Goal: Transaction & Acquisition: Purchase product/service

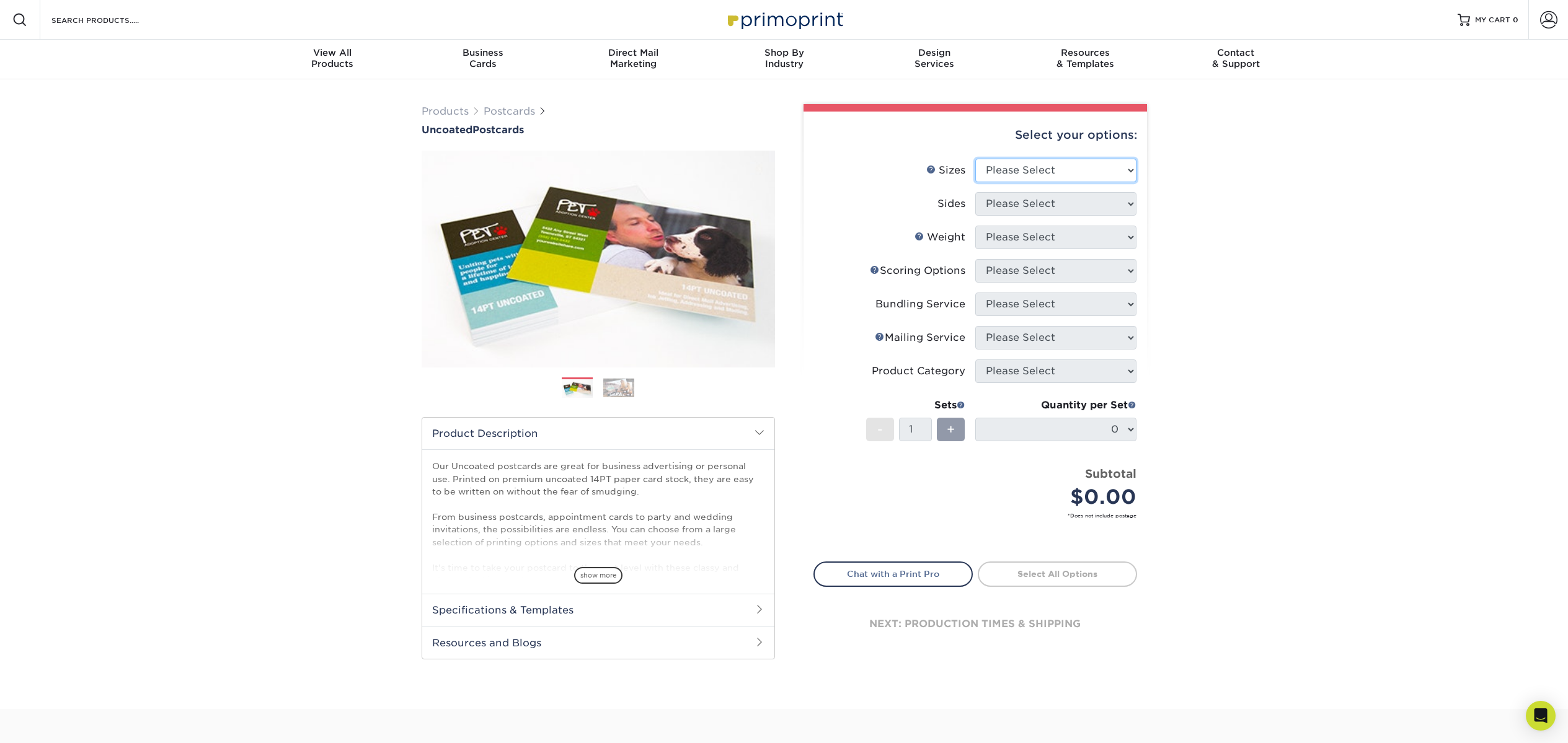
click at [1125, 170] on select "Please Select 1.5" x 7" 2" x 8" 2.12" x 5.5" 2.75" x 4.25" 2.75" x 8.5" 3" x 4"…" at bounding box center [1055, 170] width 161 height 24
select select "4.00x6.00"
click at [975, 158] on select "Please Select 1.5" x 7" 2" x 8" 2.12" x 5.5" 2.75" x 4.25" 2.75" x 8.5" 3" x 4"…" at bounding box center [1055, 170] width 161 height 24
click at [1032, 198] on select "Please Select Print Both Sides Print Front Only" at bounding box center [1055, 204] width 161 height 24
select select "13abbda7-1d64-4f25-8bb2-c179b224825d"
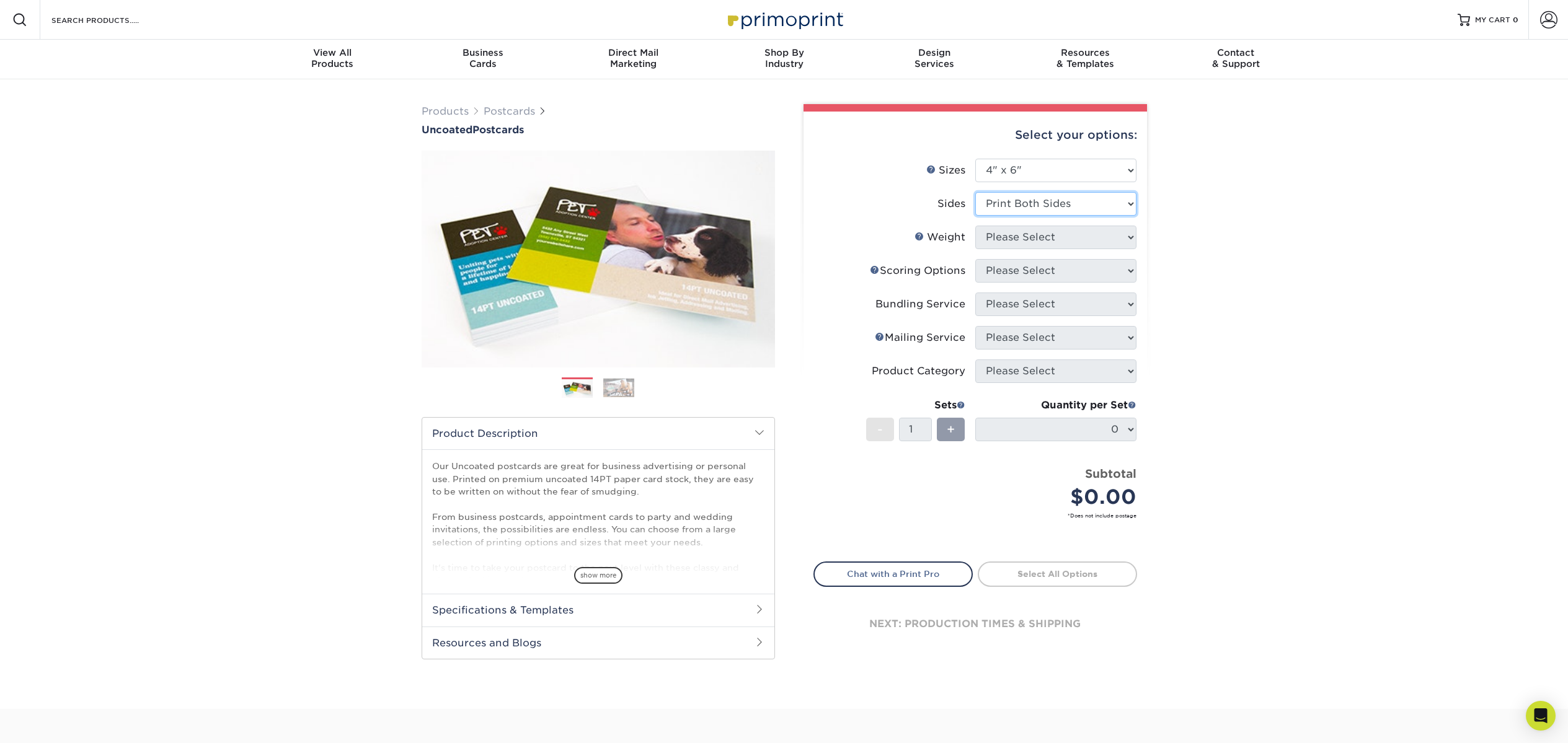
click at [975, 192] on select "Please Select Print Both Sides Print Front Only" at bounding box center [1055, 204] width 161 height 24
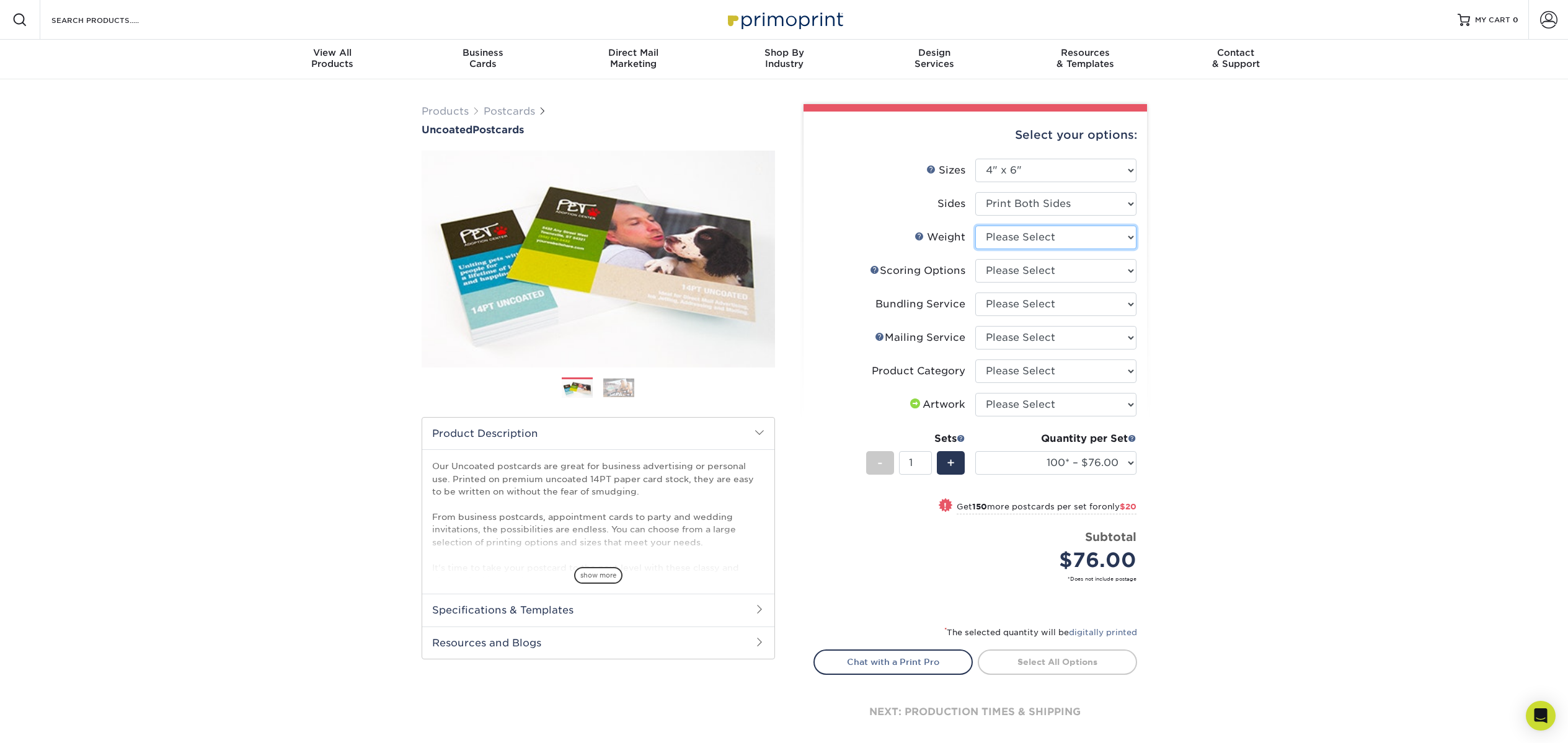
click at [1095, 238] on select "Please Select 14PT Uncoated" at bounding box center [1055, 238] width 161 height 24
select select "14PT Uncoated"
click at [975, 226] on select "Please Select 14PT Uncoated" at bounding box center [1055, 238] width 161 height 24
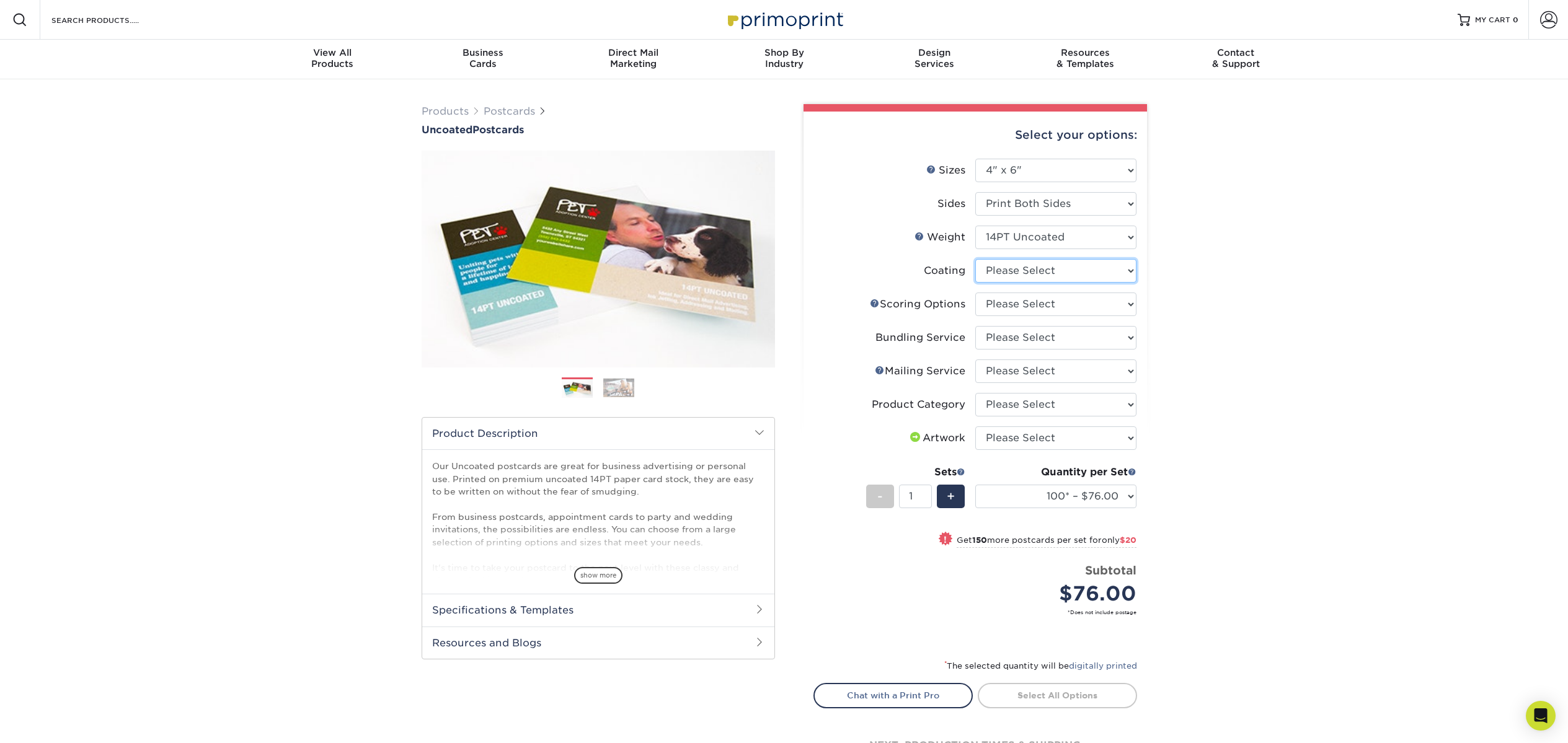
click at [1059, 272] on select at bounding box center [1055, 270] width 161 height 24
click at [1100, 277] on select at bounding box center [1055, 270] width 161 height 24
select select "3e7618de-abca-4bda-9f97-8b9129e913d8"
click at [975, 259] on select at bounding box center [1055, 270] width 161 height 24
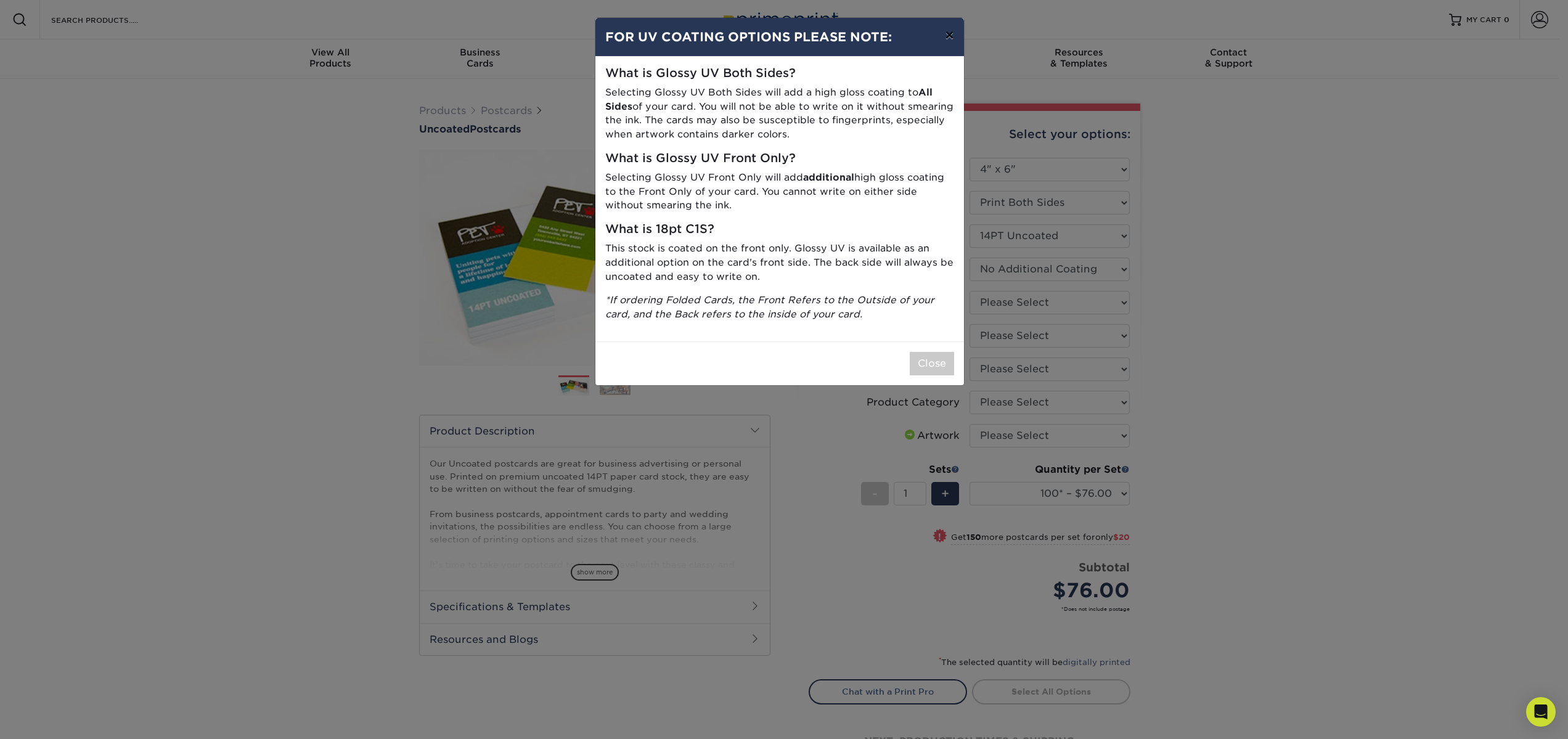
click at [951, 42] on button "×" at bounding box center [948, 35] width 28 height 34
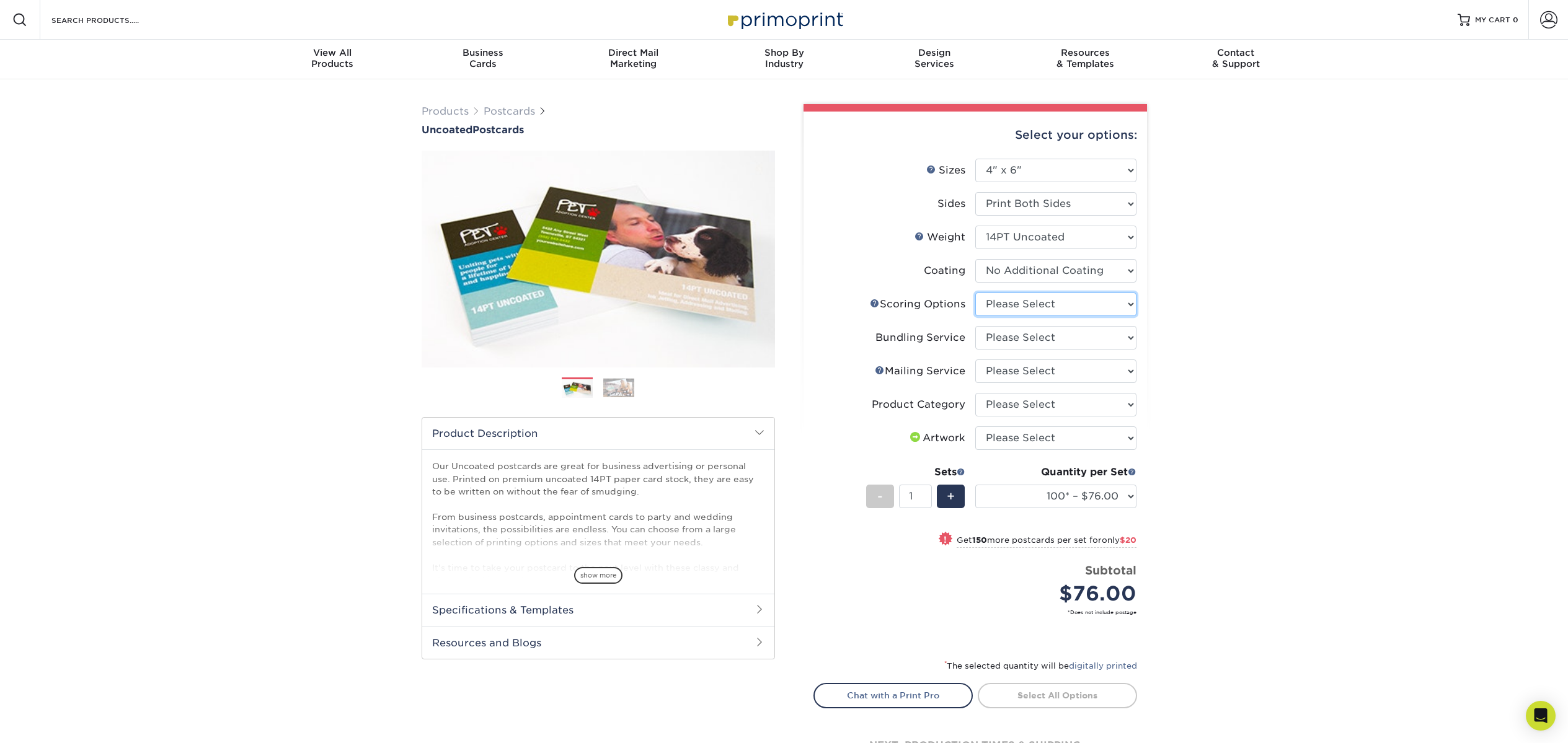
click at [1037, 306] on select "Please Select No Scoring One Score" at bounding box center [1055, 304] width 161 height 24
select select "16ebe401-5398-422d-8cb0-f3adbb82deb5"
click at [975, 292] on select "Please Select No Scoring One Score" at bounding box center [1055, 304] width 161 height 24
click at [1036, 341] on select "Please Select No Bundling Services Yes, Bundles of 50 (+2 Days) Yes, Bundles of…" at bounding box center [1055, 338] width 161 height 24
select select "58689abb-25c0-461c-a4c3-a80b627d6649"
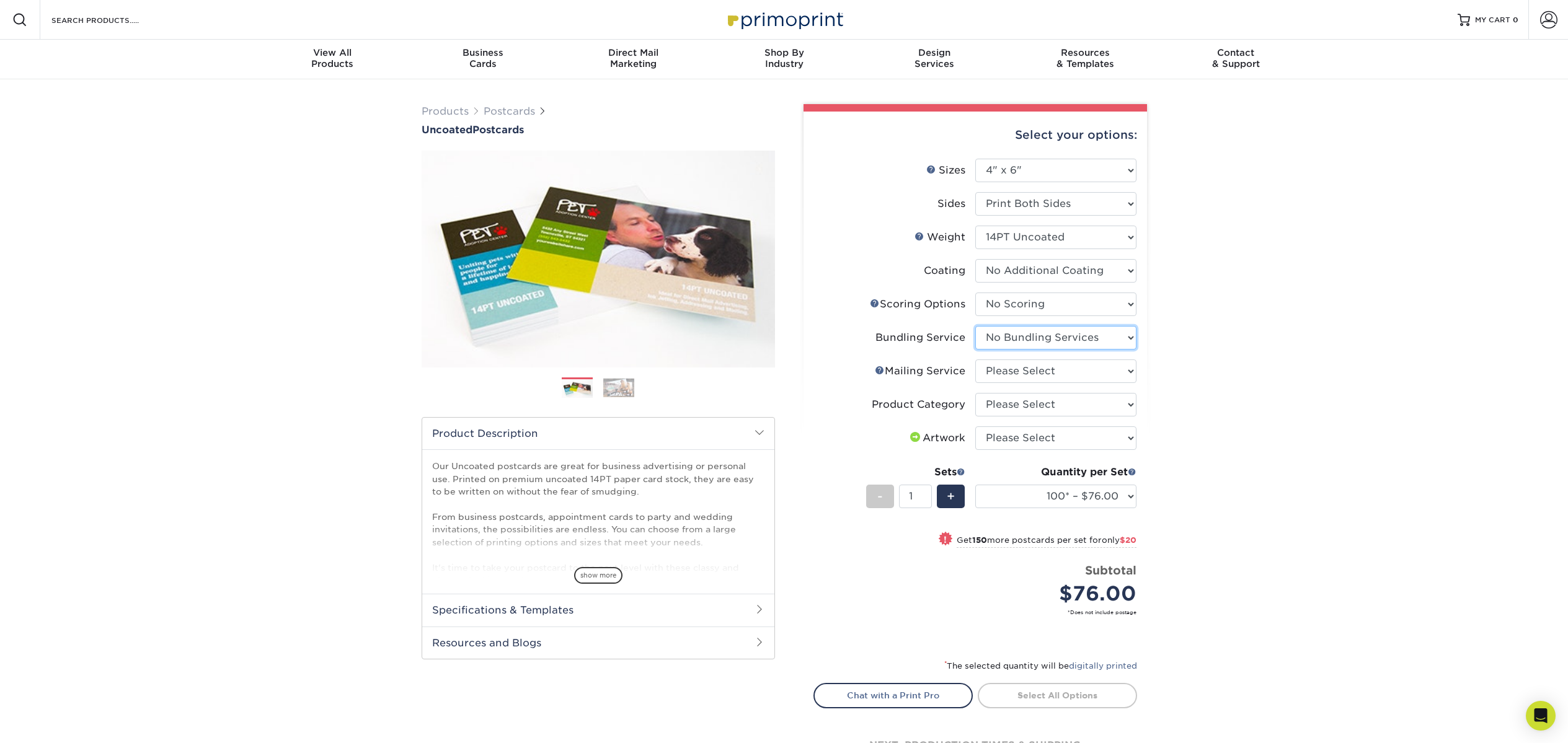
click at [975, 326] on select "Please Select No Bundling Services Yes, Bundles of 50 (+2 Days) Yes, Bundles of…" at bounding box center [1055, 338] width 161 height 24
click at [1016, 372] on select "Please Select No Direct Mailing Service No, I will mail/stamp/imprint Direct Ma…" at bounding box center [1055, 372] width 161 height 24
select select "3e5e9bdd-d78a-4c28-a41d-fe1407925ca6"
click at [975, 360] on select "Please Select No Direct Mailing Service No, I will mail/stamp/imprint Direct Ma…" at bounding box center [1055, 372] width 161 height 24
click at [1030, 403] on select "Please Select Postcards" at bounding box center [1055, 404] width 161 height 24
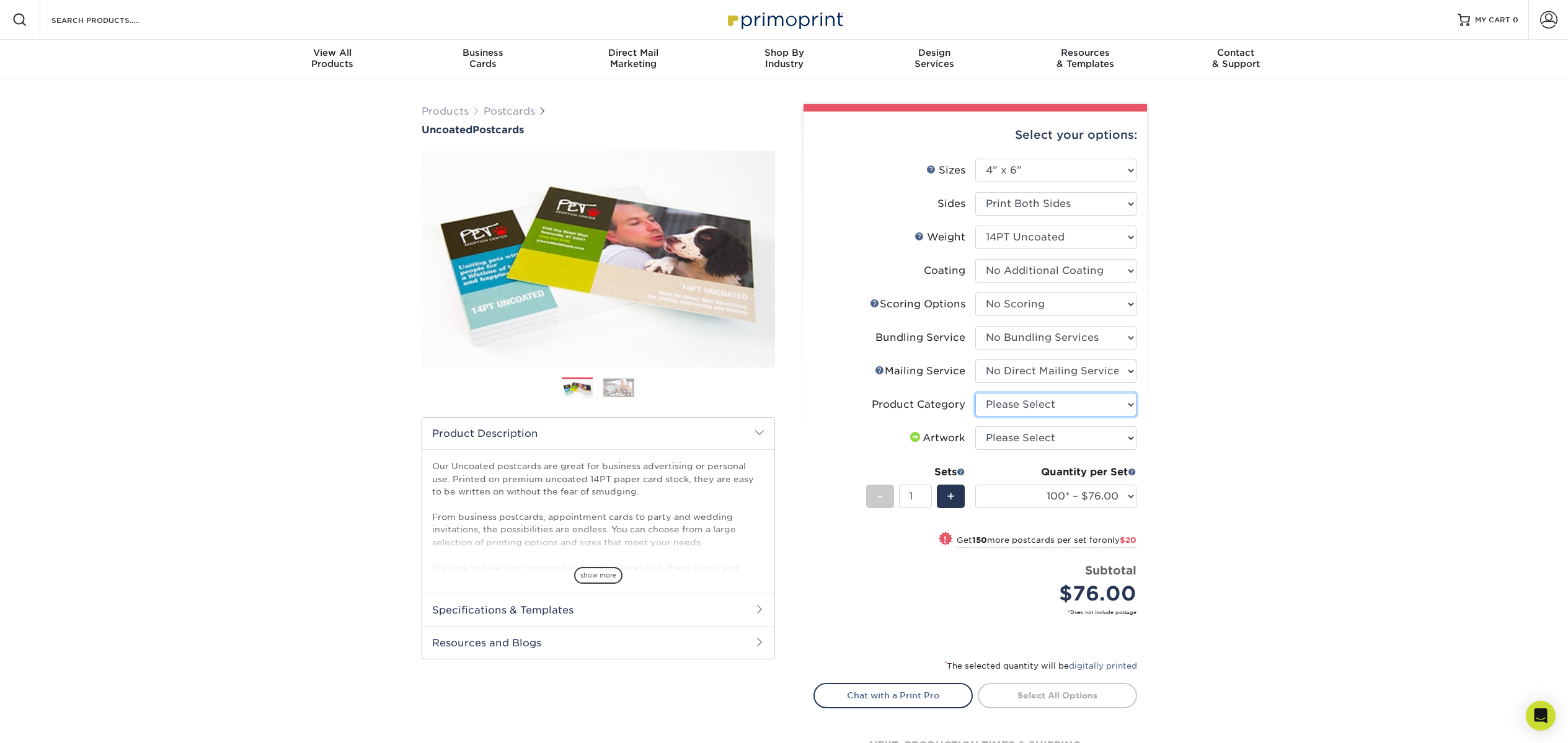
select select "9b7272e0-d6c8-4c3c-8e97-d3a1bcdab858"
click at [975, 392] on select "Please Select Postcards" at bounding box center [1055, 404] width 161 height 24
click at [1121, 437] on select "Please Select I will upload files I need a design - $150" at bounding box center [1055, 438] width 161 height 24
select select "upload"
click at [975, 426] on select "Please Select I will upload files I need a design - $150" at bounding box center [1055, 438] width 161 height 24
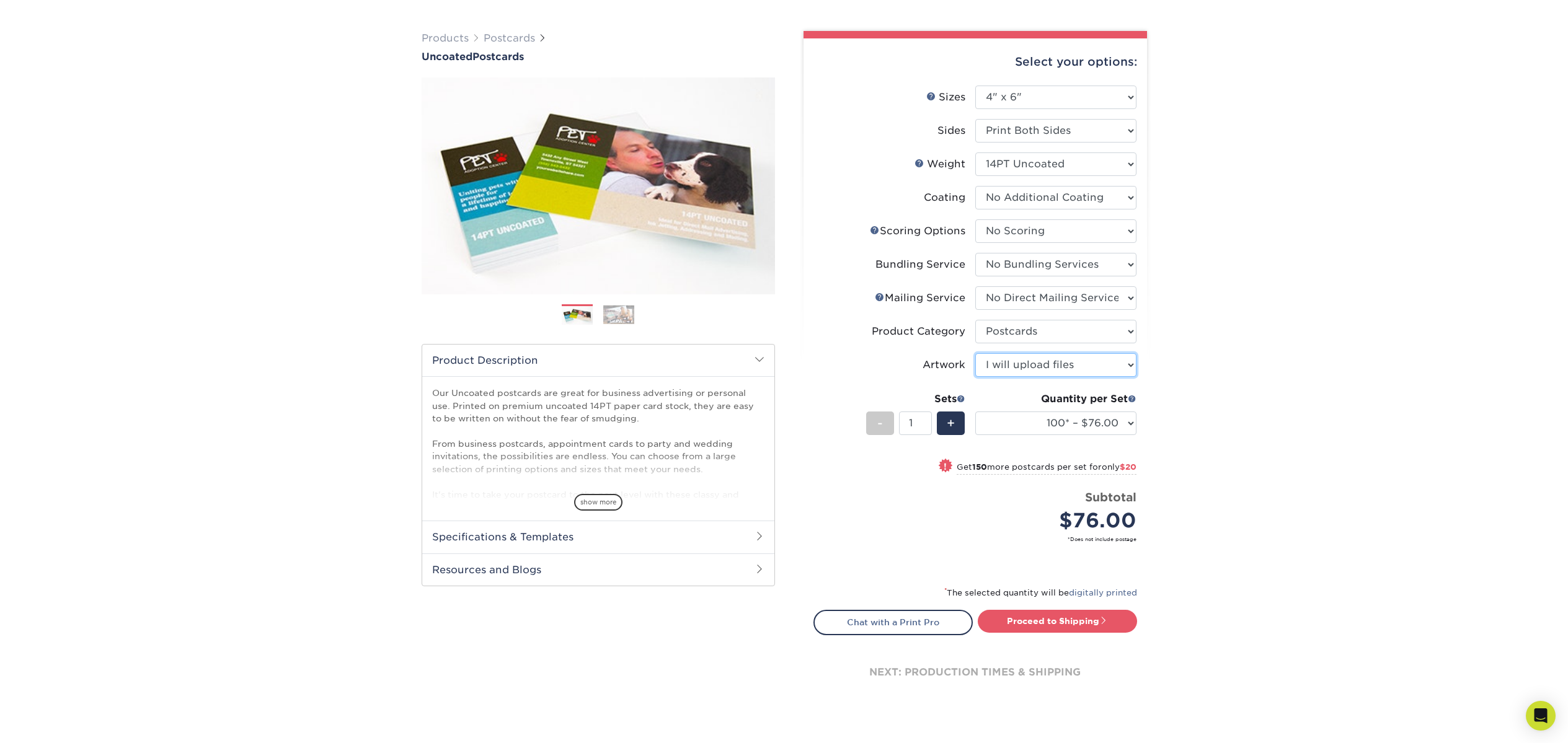
scroll to position [79, 0]
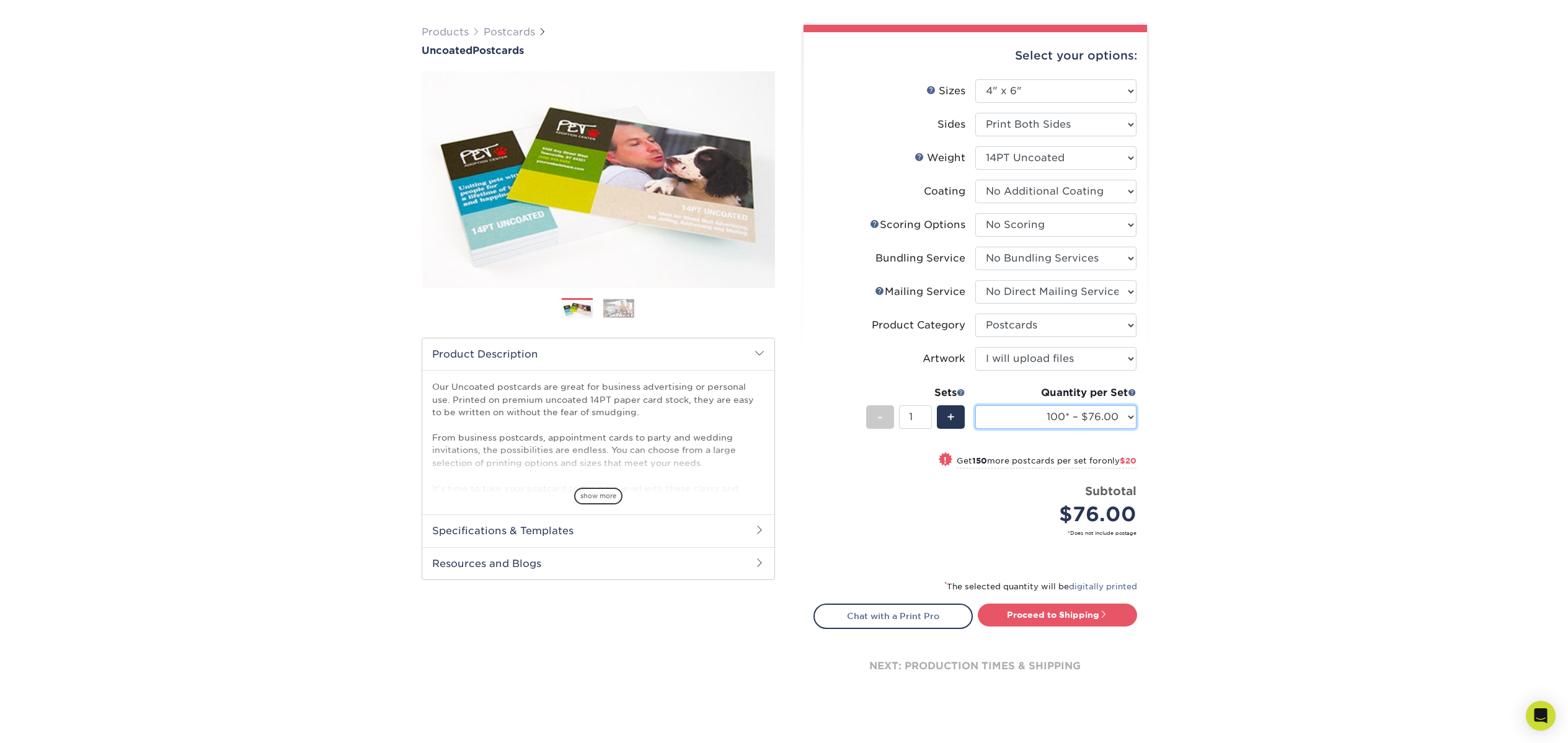
click at [1129, 417] on select "100* – $76.00 250* – $96.00 500 – $103.00 750 – $111.00 1000 – $119.00 1500 – $…" at bounding box center [1055, 417] width 161 height 24
click at [975, 405] on select "100* – $76.00 250* – $96.00 500 – $103.00 750 – $111.00 1000 – $119.00 1500 – $…" at bounding box center [1055, 417] width 161 height 24
click at [1127, 416] on select "100* – $76.00 250* – $96.00 500 – $103.00 750 – $111.00 1000 – $119.00 1500 – $…" at bounding box center [1055, 417] width 161 height 24
click at [975, 405] on select "100* – $76.00 250* – $96.00 500 – $103.00 750 – $111.00 1000 – $119.00 1500 – $…" at bounding box center [1055, 417] width 161 height 24
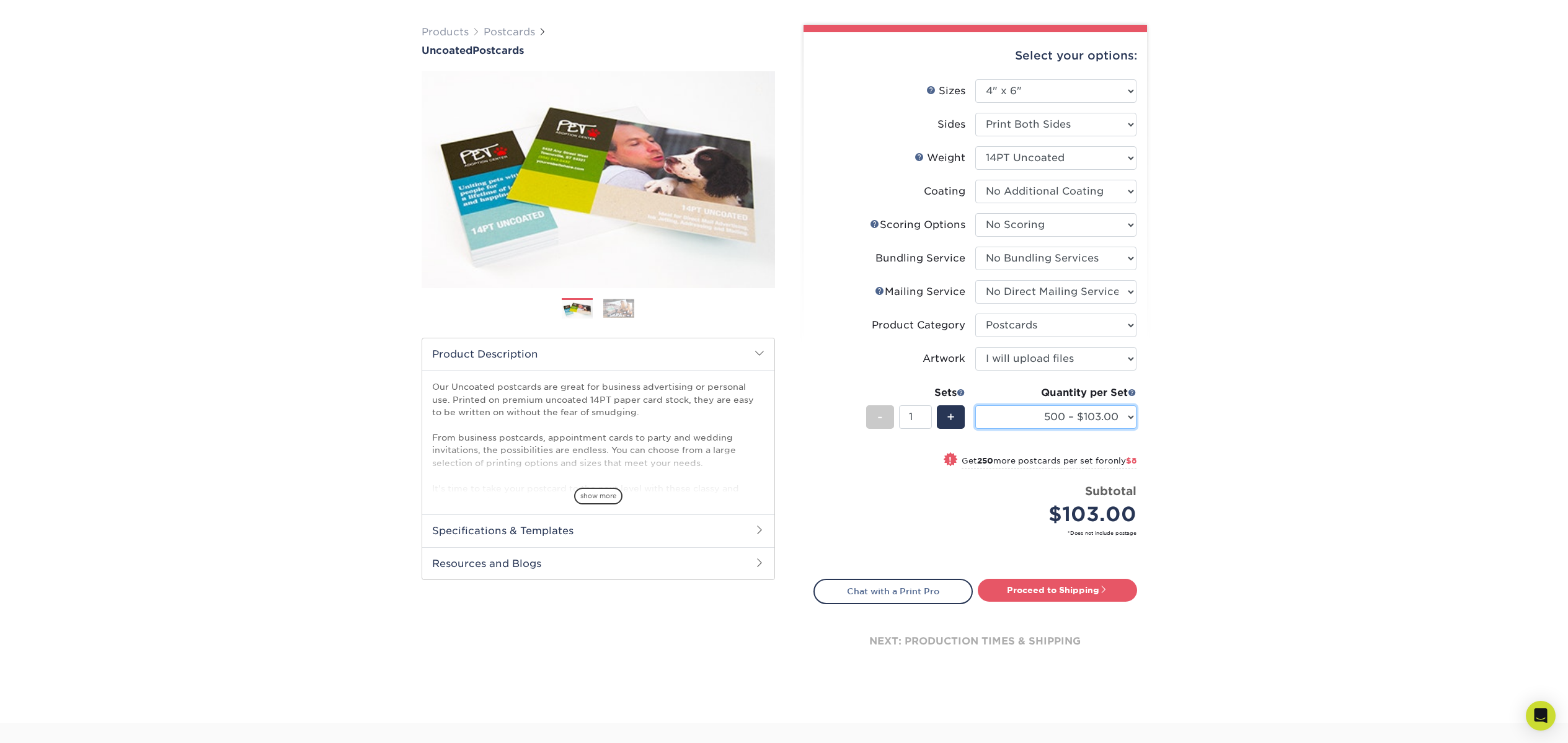
click at [1122, 417] on select "100* – $76.00 250* – $96.00 500 – $103.00 750 – $111.00 1000 – $119.00 1500 – $…" at bounding box center [1055, 417] width 161 height 24
click at [975, 405] on select "100* – $76.00 250* – $96.00 500 – $103.00 750 – $111.00 1000 – $119.00 1500 – $…" at bounding box center [1055, 417] width 161 height 24
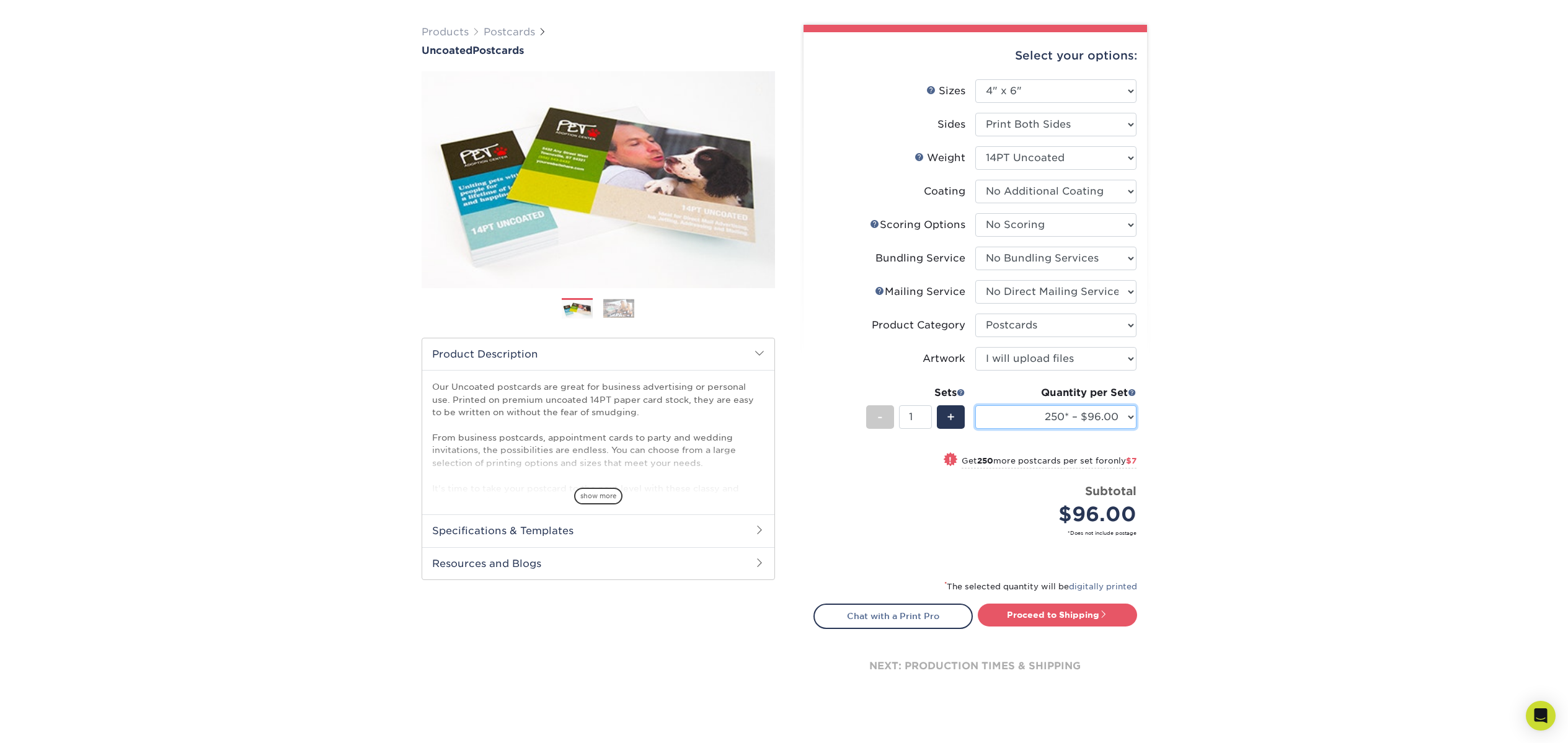
click at [1129, 414] on select "100* – $76.00 250* – $96.00 500 – $103.00 750 – $111.00 1000 – $119.00 1500 – $…" at bounding box center [1055, 417] width 161 height 24
click at [975, 405] on select "100* – $76.00 250* – $96.00 500 – $103.00 750 – $111.00 1000 – $119.00 1500 – $…" at bounding box center [1055, 417] width 161 height 24
click at [1135, 424] on select "100* – $76.00 250* – $96.00 500 – $103.00 750 – $111.00 1000 – $119.00 1500 – $…" at bounding box center [1055, 417] width 161 height 24
click at [975, 405] on select "100* – $76.00 250* – $96.00 500 – $103.00 750 – $111.00 1000 – $119.00 1500 – $…" at bounding box center [1055, 417] width 161 height 24
click at [1126, 415] on select "100* – $76.00 250* – $96.00 500 – $103.00 750 – $111.00 1000 – $119.00 1500 – $…" at bounding box center [1055, 417] width 161 height 24
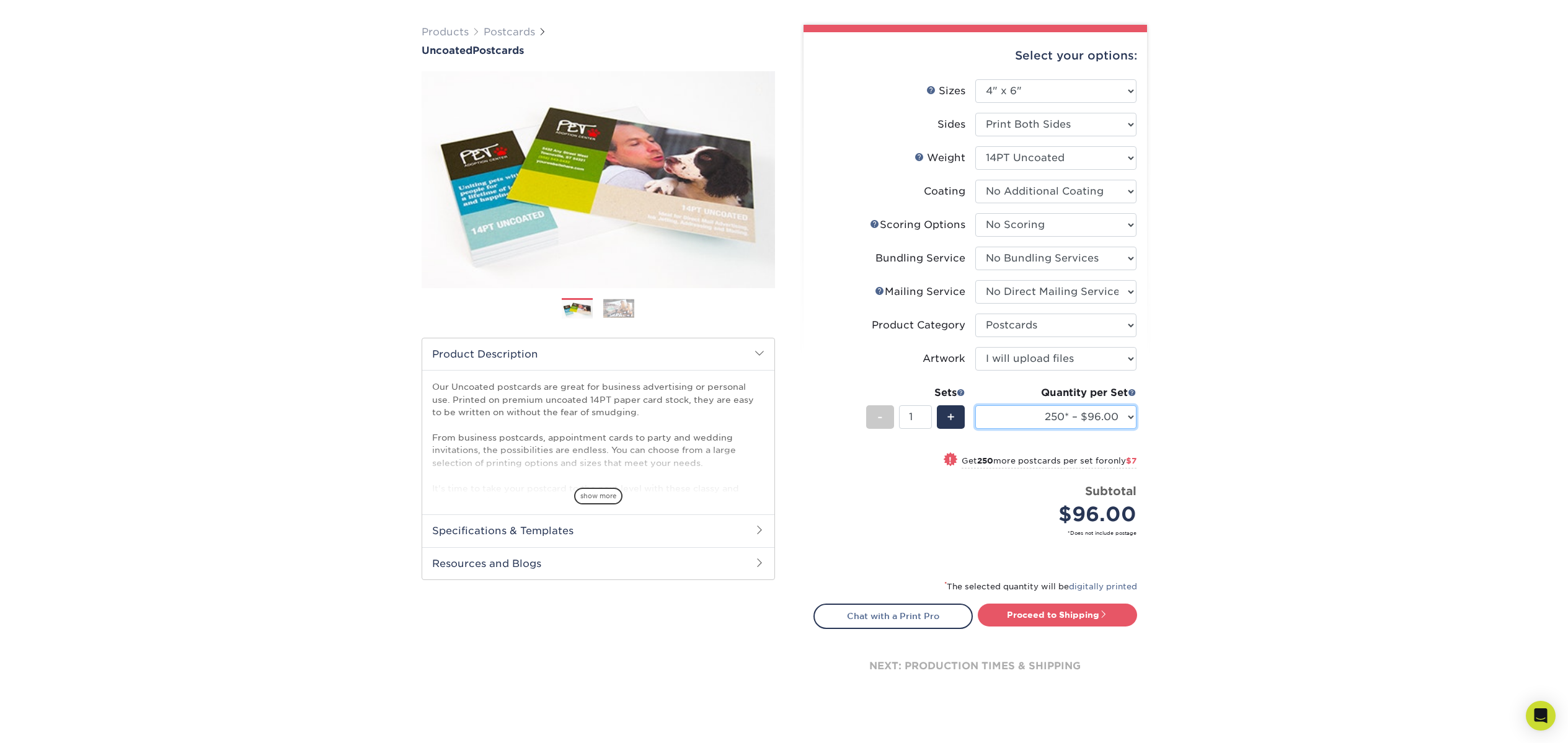
select select "500 – $103.00"
click at [975, 405] on select "100* – $76.00 250* – $96.00 500 – $103.00 750 – $111.00 1000 – $119.00 1500 – $…" at bounding box center [1055, 417] width 161 height 24
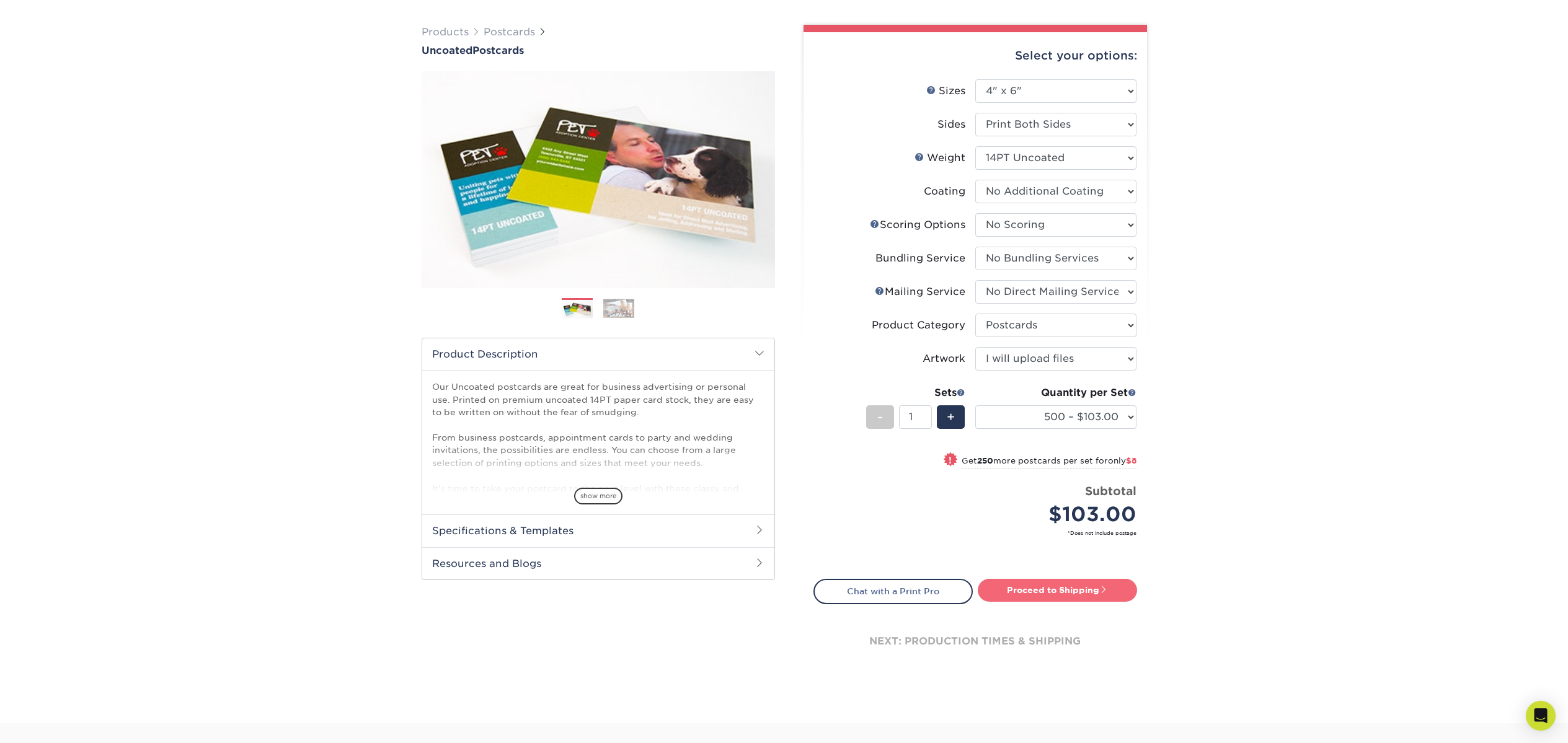
click at [1048, 590] on link "Proceed to Shipping" at bounding box center [1057, 590] width 159 height 22
type input "Set 1"
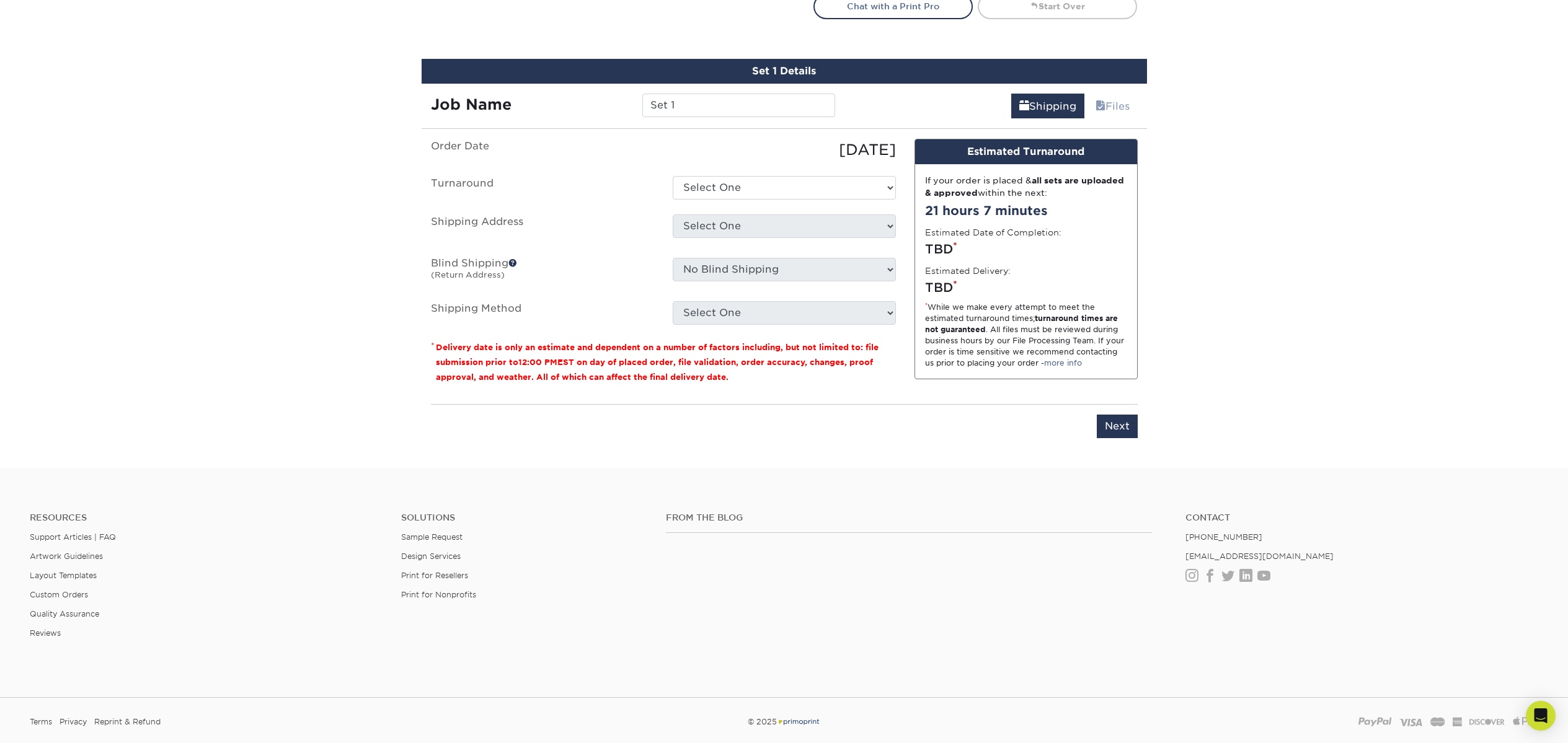
scroll to position [691, 0]
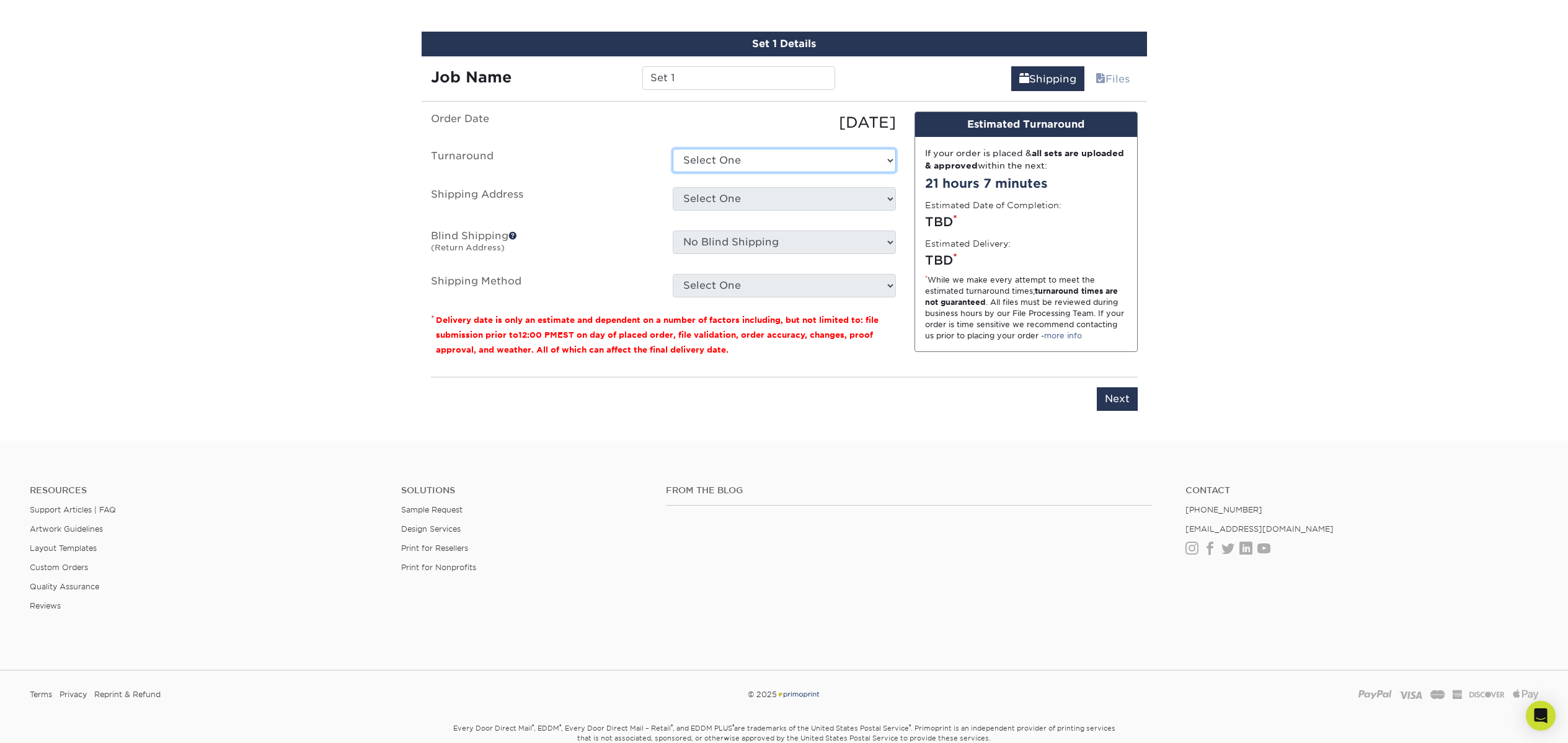
click at [760, 156] on select "Select One 2-4 Business Days 2 Day Next Business Day" at bounding box center [784, 160] width 223 height 24
select select "8ebb9da1-b783-49fd-b848-d3822062c325"
click at [672, 148] on select "Select One 2-4 Business Days 2 Day Next Business Day" at bounding box center [784, 160] width 223 height 24
click at [697, 202] on select "Select One + Add New Address - Login" at bounding box center [784, 199] width 223 height 24
select select "newaddress"
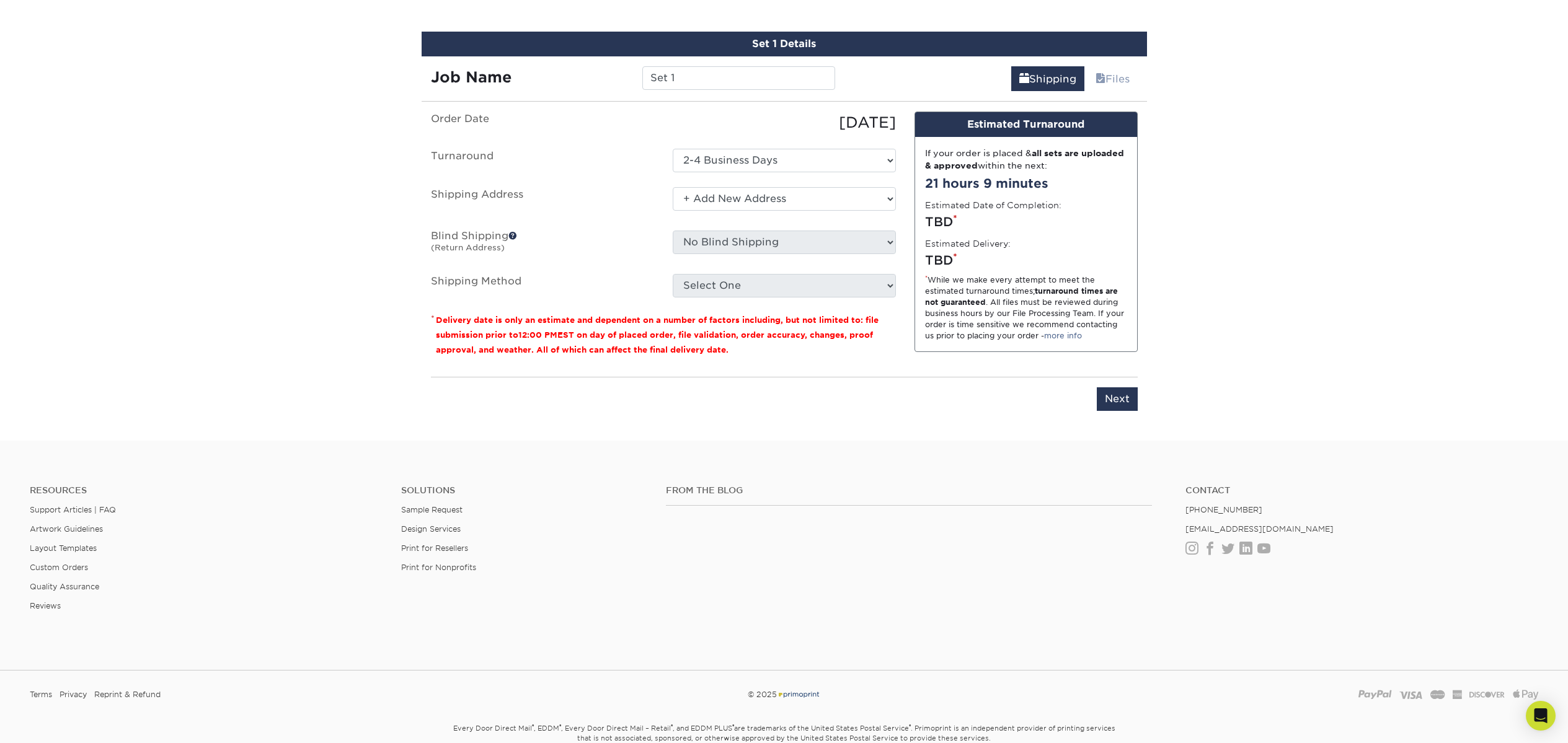
click at [672, 188] on select "Select One + Add New Address - Login" at bounding box center [784, 199] width 223 height 24
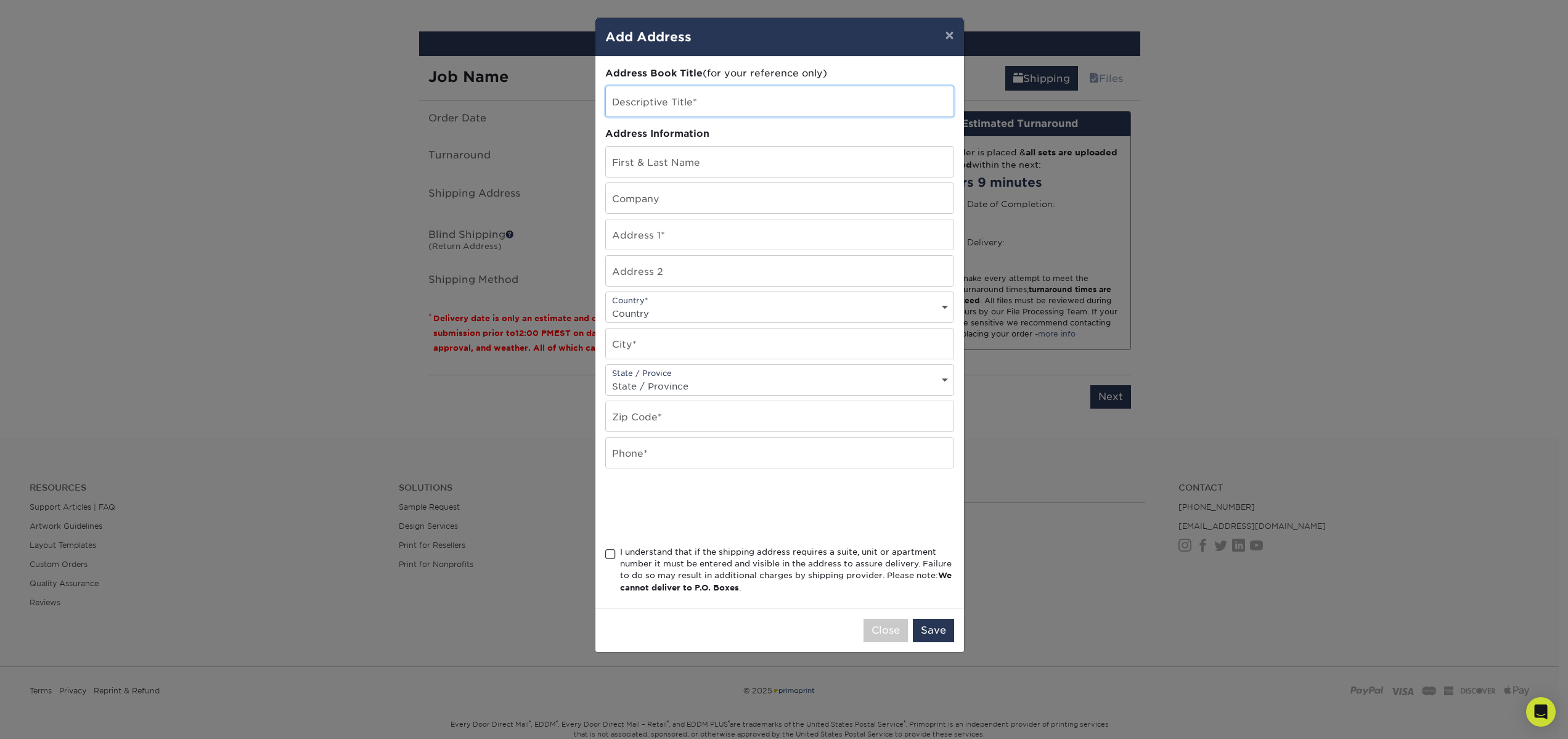
click at [653, 103] on input "text" at bounding box center [780, 101] width 348 height 30
type input "[PERSON_NAME] Studio"
click at [730, 161] on input "text" at bounding box center [780, 161] width 348 height 30
type input "A"
type input "[PERSON_NAME]"
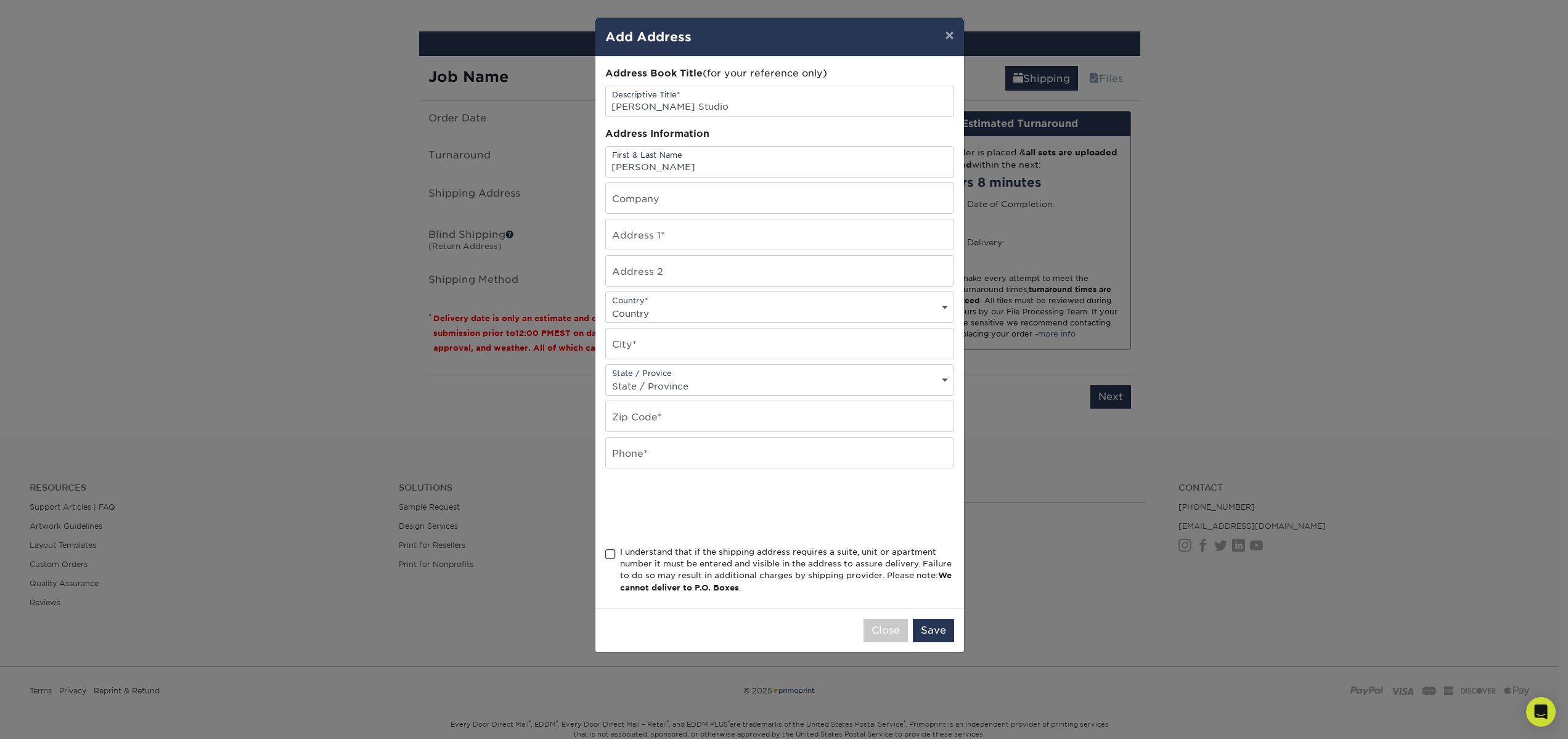
click at [370, 232] on div "× Add Address Address Book Title (for your reference only) Descriptive Title* […" at bounding box center [784, 370] width 1568 height 739
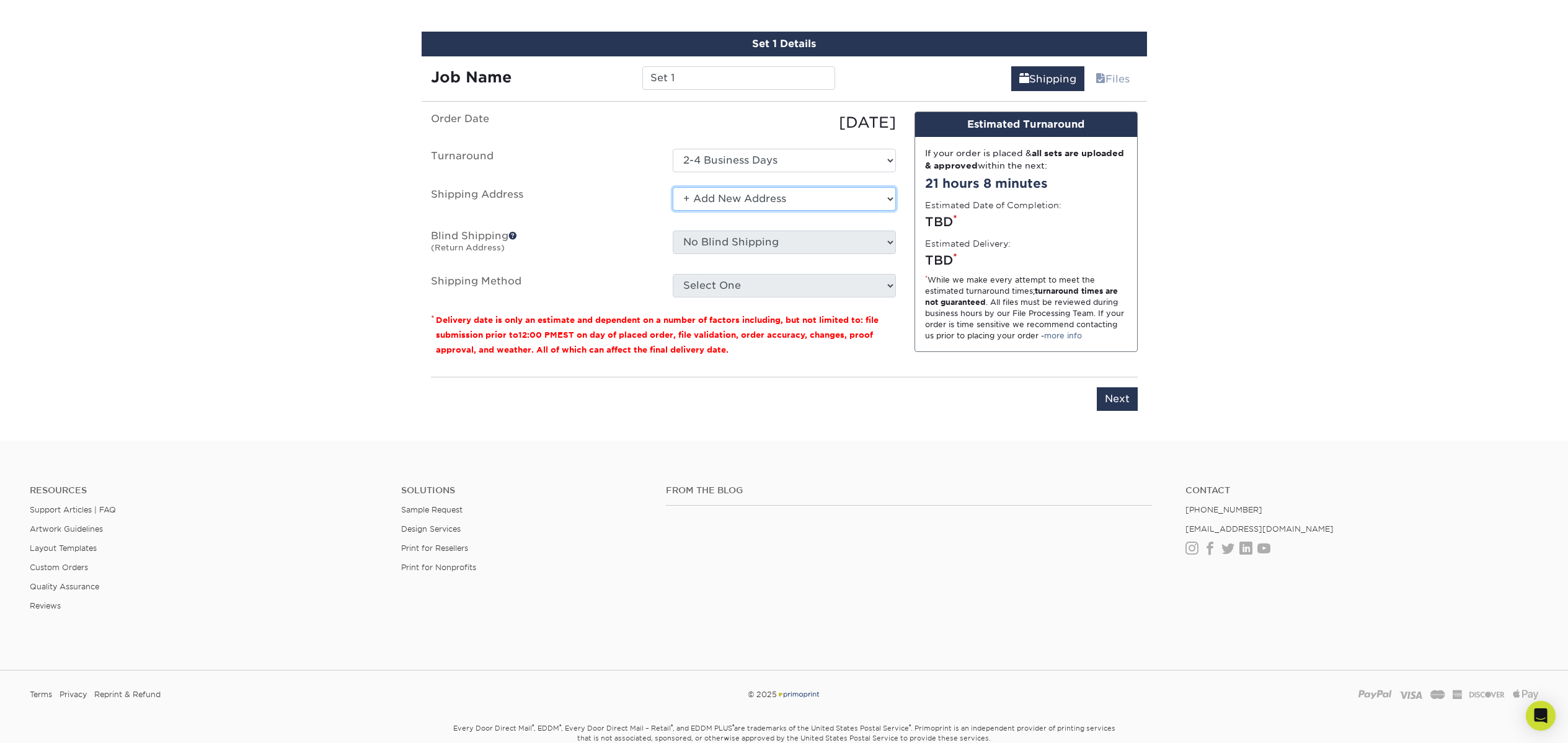
click at [686, 197] on select "Select One + Add New Address - Login" at bounding box center [784, 199] width 223 height 24
click at [672, 188] on select "Select One + Add New Address - Login" at bounding box center [784, 199] width 223 height 24
click at [758, 197] on select "Select One + Add New Address - Login" at bounding box center [784, 199] width 223 height 24
click at [672, 188] on select "Select One + Add New Address - Login" at bounding box center [784, 199] width 223 height 24
click at [686, 198] on select "Select One + Add New Address - Login" at bounding box center [784, 199] width 223 height 24
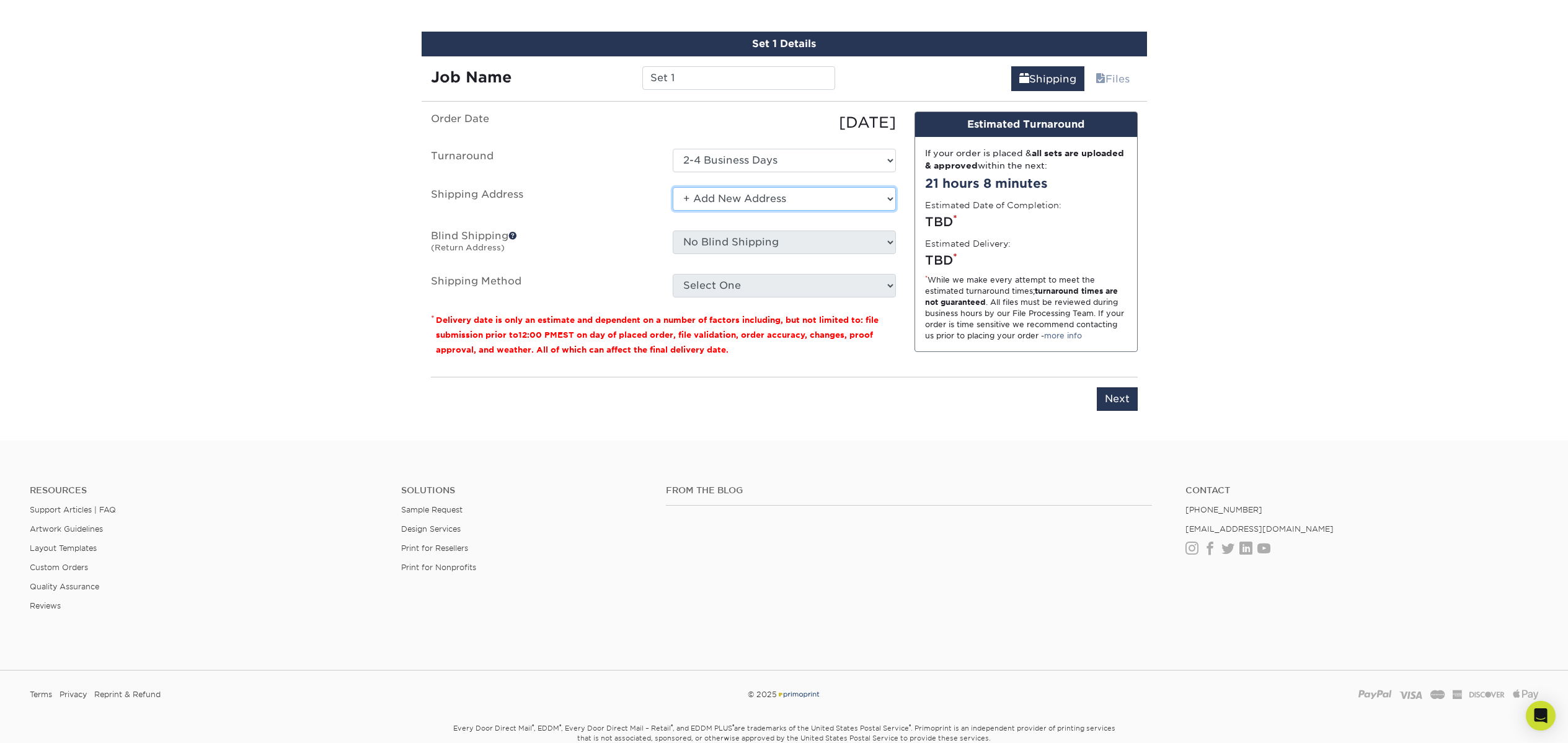
click at [672, 188] on select "Select One + Add New Address - Login" at bounding box center [784, 199] width 223 height 24
click at [887, 199] on select "Select One + Add New Address - Login" at bounding box center [784, 199] width 223 height 24
click at [672, 188] on select "Select One + Add New Address - Login" at bounding box center [784, 199] width 223 height 24
click at [806, 198] on select "Select One + Add New Address - Login" at bounding box center [784, 199] width 223 height 24
select select "newaddress"
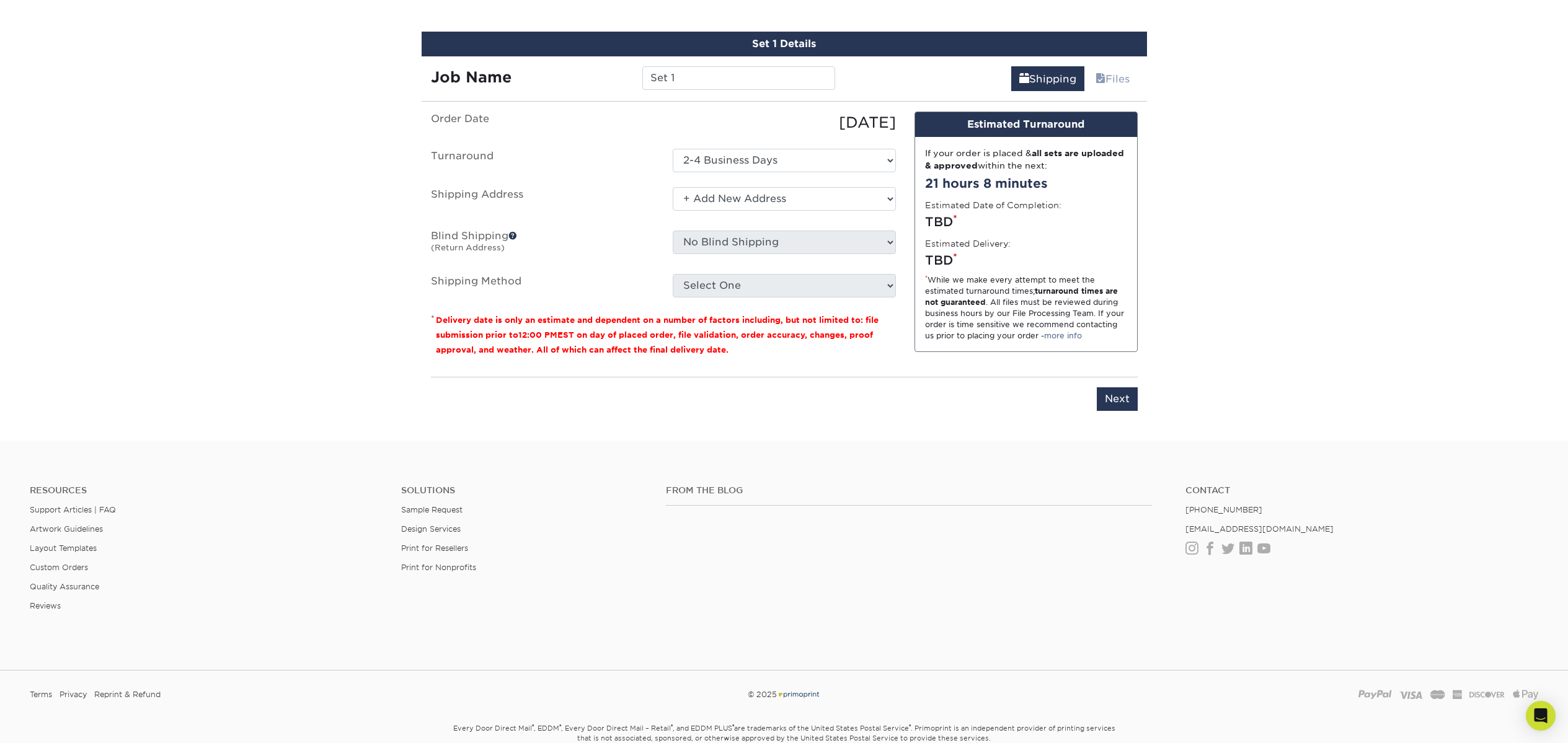
click at [672, 188] on select "Select One + Add New Address - Login" at bounding box center [784, 199] width 223 height 24
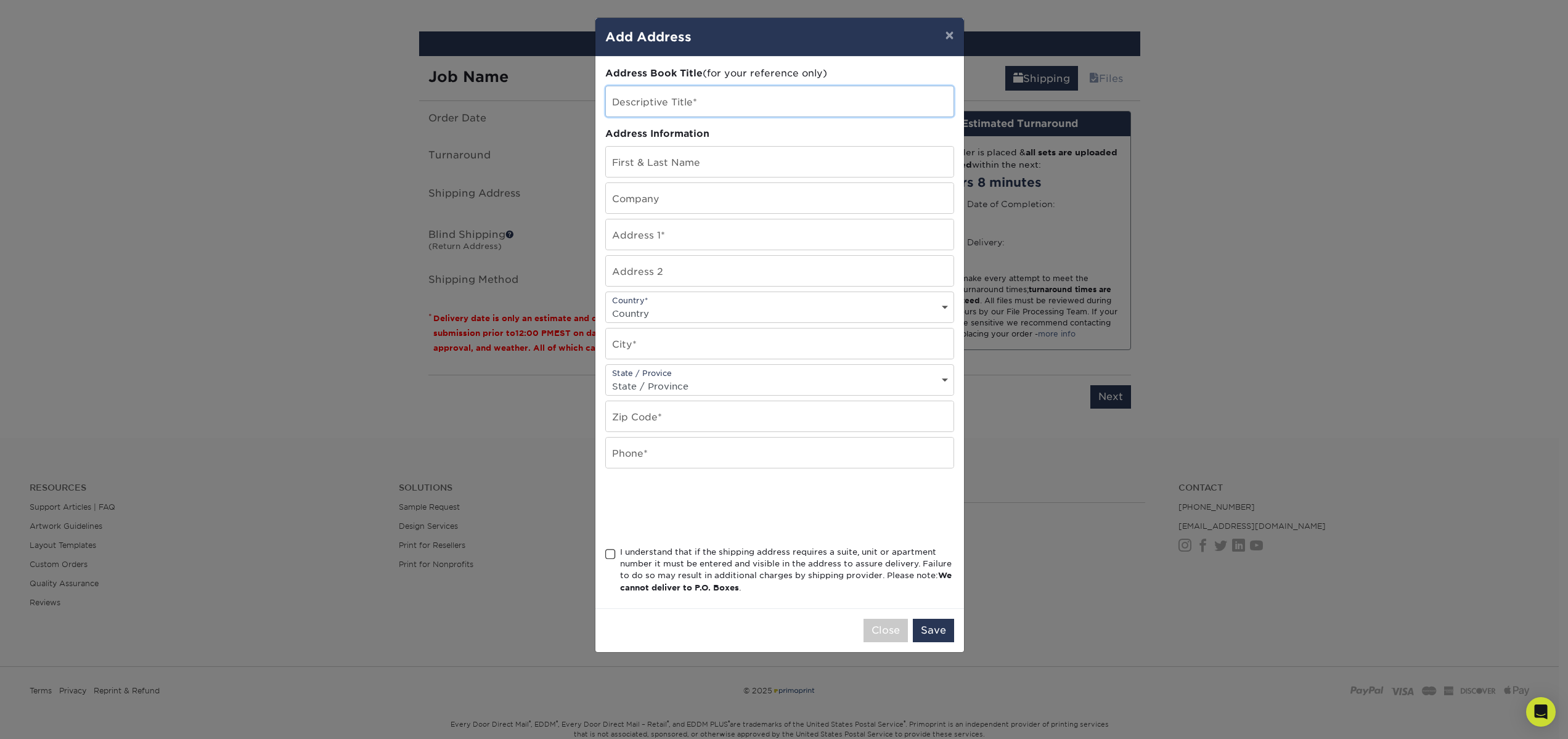
click at [664, 101] on input "text" at bounding box center [780, 101] width 348 height 30
drag, startPoint x: 570, startPoint y: 520, endPoint x: 580, endPoint y: 519, distance: 10.0
click at [570, 519] on div "× Add Address Address Book Title (for your reference only) Descriptive Title* A…" at bounding box center [784, 370] width 1568 height 739
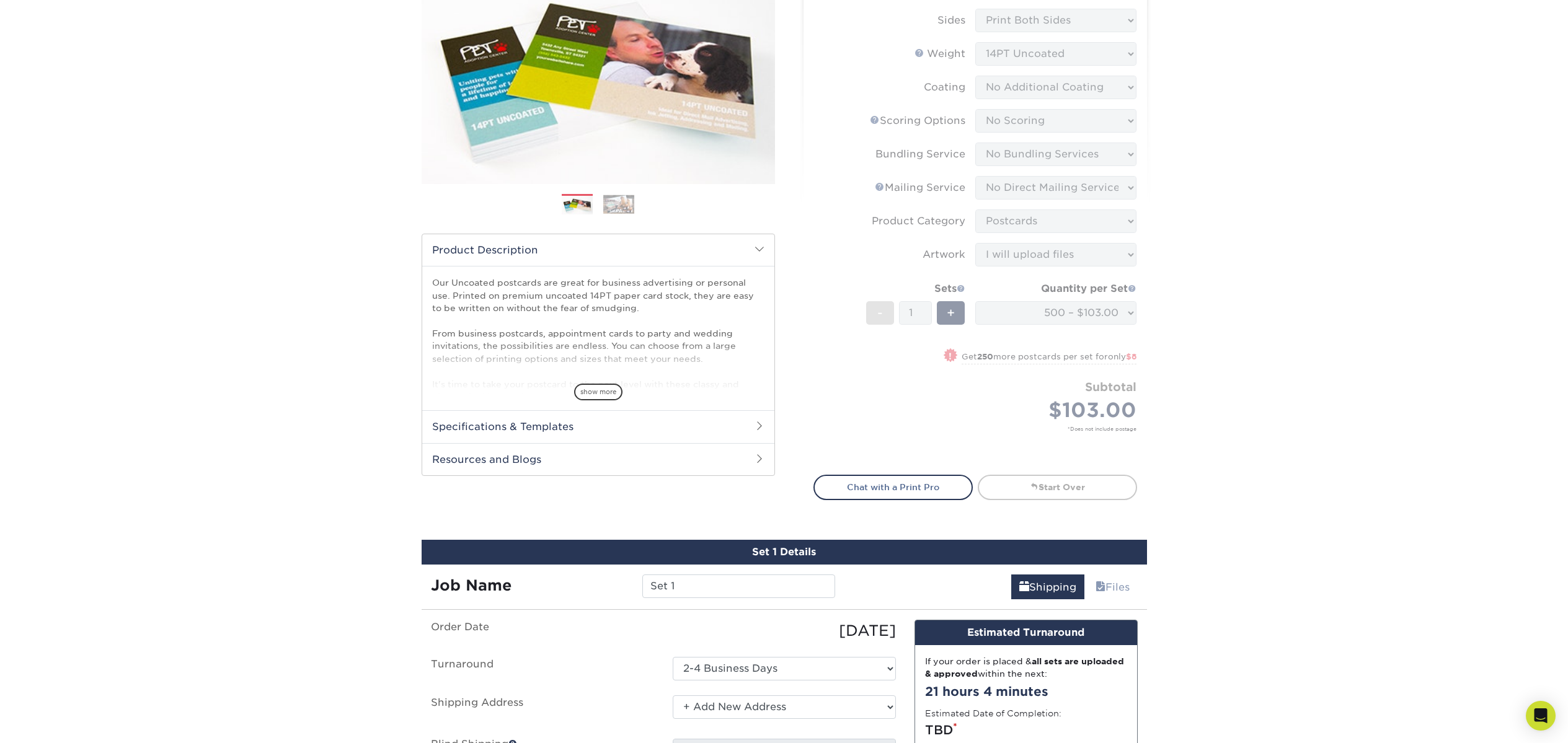
scroll to position [162, 0]
